Goal: Task Accomplishment & Management: Use online tool/utility

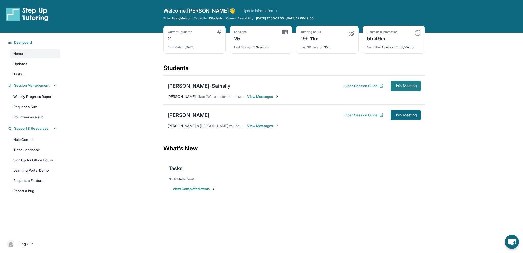
click at [307, 87] on span "Join Meeting" at bounding box center [406, 85] width 22 height 3
click at [307, 85] on span "Join Meeting" at bounding box center [406, 85] width 22 height 3
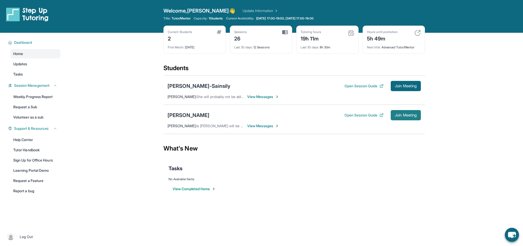
click at [395, 115] on span "Join Meeting" at bounding box center [406, 114] width 22 height 3
click at [392, 116] on button "Join Meeting" at bounding box center [406, 115] width 30 height 10
click at [399, 116] on span "Join Meeting" at bounding box center [406, 114] width 22 height 3
